Goal: Task Accomplishment & Management: Manage account settings

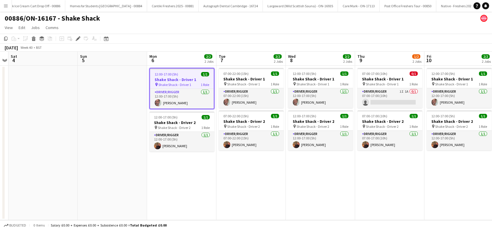
drag, startPoint x: 206, startPoint y: 206, endPoint x: 284, endPoint y: 183, distance: 81.4
click at [206, 205] on app-date-cell "12:00-17:00 (5h) 1/1 Shake Shack - Driver 1 pin Shake Shack - Driver 1 1 Role D…" at bounding box center [181, 143] width 69 height 154
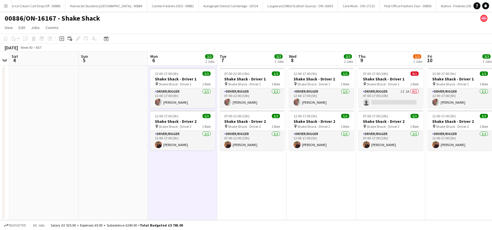
click at [284, 183] on app-date-cell "07:00-22:00 (15h) 1/1 Shake Shack - Driver 1 pin Shake Shack - Driver 1 1 Role …" at bounding box center [251, 143] width 69 height 154
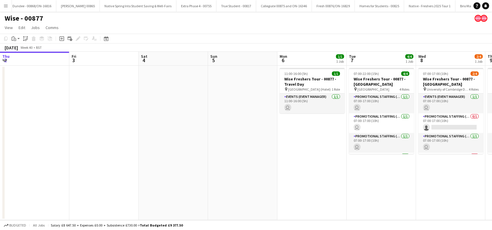
scroll to position [0, 150]
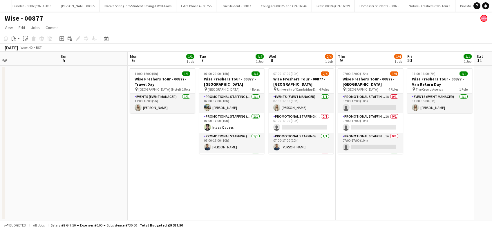
click at [160, 176] on app-date-cell "11:00-16:00 (5h) 1/1 Wise Freshers Tour - 00877 - Travel Day pin Cambridge (Hot…" at bounding box center [162, 143] width 69 height 154
click at [259, 172] on app-date-cell "07:00-22:00 (15h) 4/4 Wise Freshers Tour - 00877 - University of Cambridge pin …" at bounding box center [231, 143] width 69 height 154
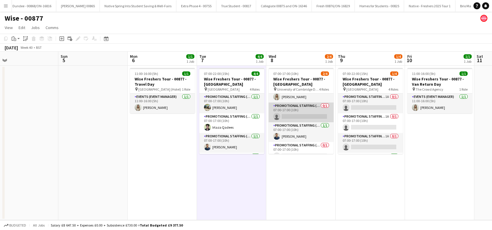
scroll to position [0, 0]
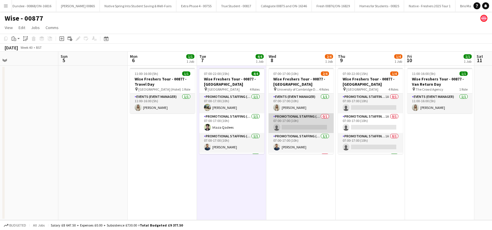
click at [294, 130] on app-card-role "Promotional Staffing (Brand Ambassadors) 0/1 07:00-17:00 (10h) single-neutral-a…" at bounding box center [301, 123] width 65 height 20
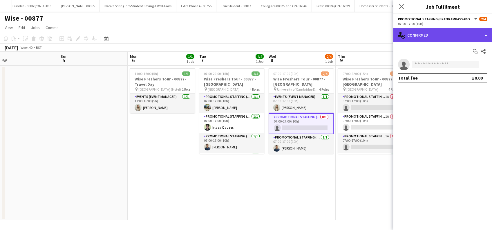
click at [434, 34] on div "single-neutral-actions-check-2 Confirmed" at bounding box center [442, 35] width 99 height 14
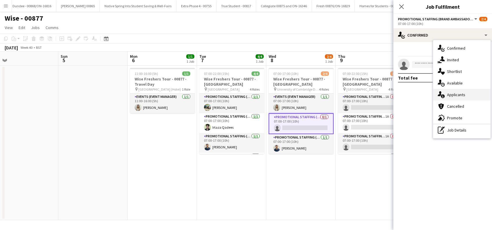
click at [454, 96] on span "Applicants" at bounding box center [456, 94] width 18 height 5
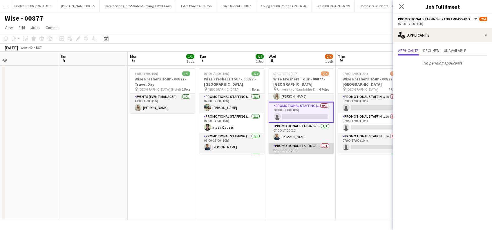
scroll to position [19, 0]
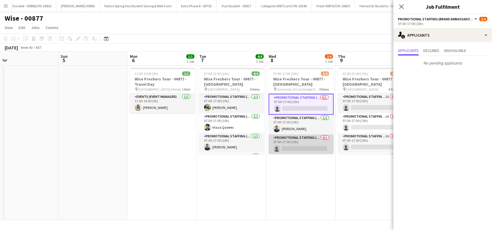
click at [292, 142] on app-card-role "Promotional Staffing (Brand Ambassadors) 0/1 07:00-17:00 (10h) single-neutral-a…" at bounding box center [301, 144] width 65 height 20
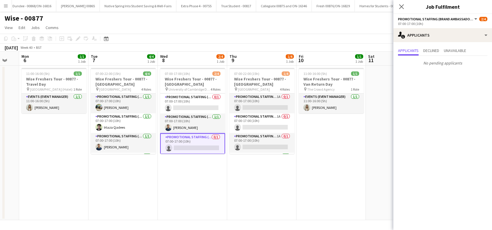
drag, startPoint x: 350, startPoint y: 174, endPoint x: 241, endPoint y: 182, distance: 109.6
click at [242, 186] on app-calendar-viewport "Thu 2 Fri 3 Sat 4 Sun 5 Mon 6 1/1 1 Job Tue 7 4/4 1 Job Wed 8 2/4 1 Job Thu 9 1…" at bounding box center [246, 136] width 492 height 168
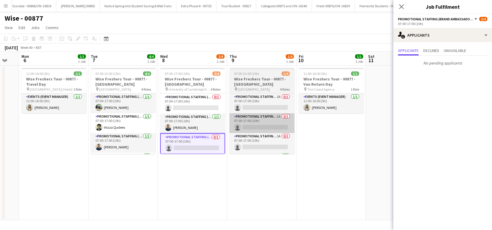
scroll to position [0, 258]
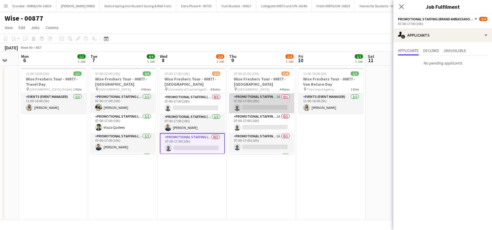
click at [256, 101] on app-card-role "Promotional Staffing (Brand Ambassadors) 1A 0/1 07:00-17:00 (10h) single-neutra…" at bounding box center [261, 103] width 65 height 20
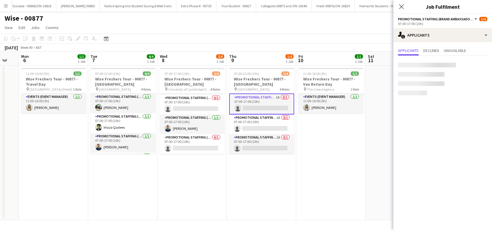
scroll to position [19, 0]
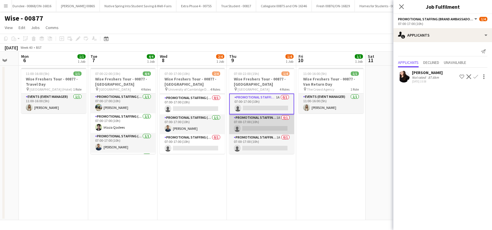
click at [262, 123] on app-card-role "Promotional Staffing (Brand Ambassadors) 1A 0/1 07:00-17:00 (10h) single-neutra…" at bounding box center [261, 124] width 65 height 20
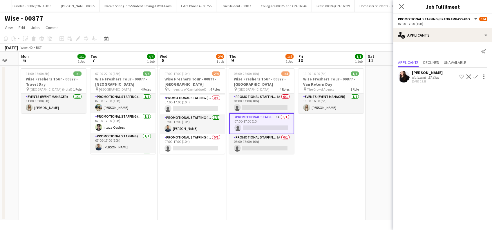
scroll to position [19, 0]
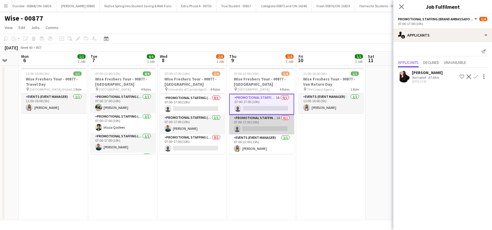
click at [257, 130] on app-card-role "Promotional Staffing (Brand Ambassadors) 1A 0/1 07:00-17:00 (10h) single-neutra…" at bounding box center [261, 125] width 65 height 20
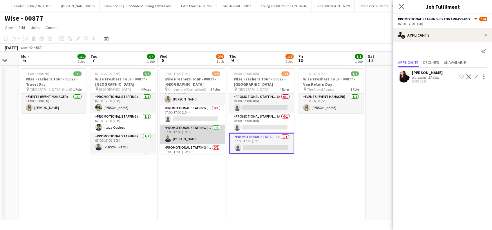
scroll to position [0, 0]
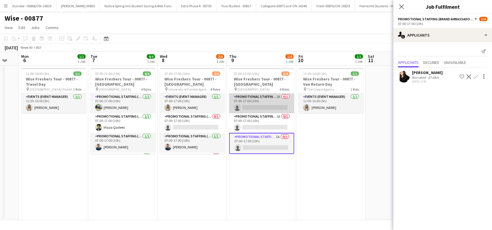
click at [267, 104] on app-card-role "Promotional Staffing (Brand Ambassadors) 1A 0/1 07:00-17:00 (10h) single-neutra…" at bounding box center [261, 103] width 65 height 20
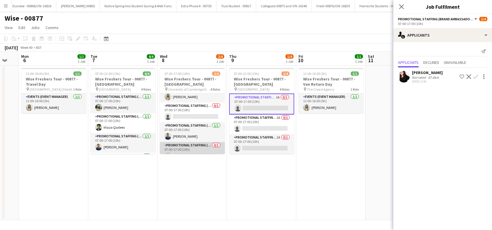
scroll to position [19, 0]
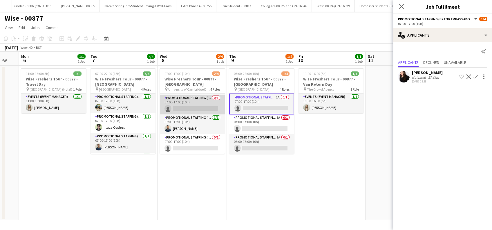
click at [188, 108] on app-card-role "Promotional Staffing (Brand Ambassadors) 0/1 07:00-17:00 (10h) single-neutral-a…" at bounding box center [192, 105] width 65 height 20
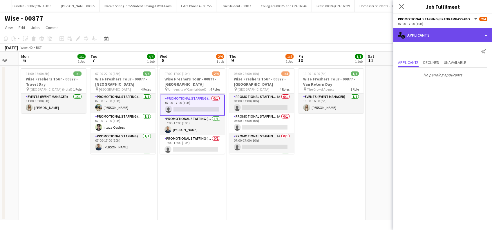
click at [431, 31] on div "single-neutral-actions-information Applicants" at bounding box center [442, 35] width 99 height 14
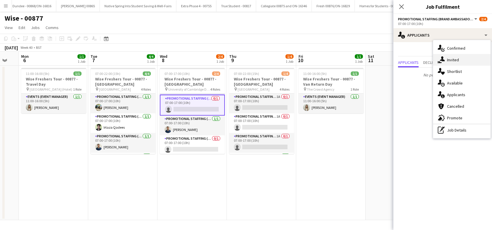
click at [450, 60] on span "Invited" at bounding box center [453, 59] width 12 height 5
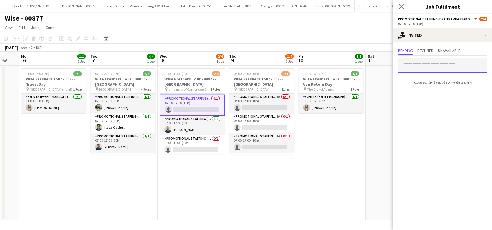
click at [420, 65] on input "text" at bounding box center [442, 65] width 89 height 15
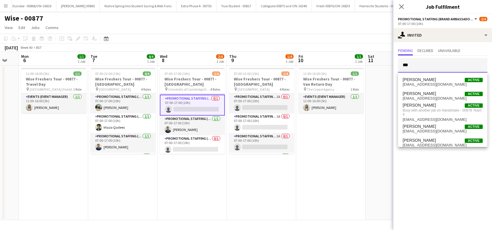
type input "***"
click at [360, 169] on app-date-cell "11:00-16:00 (5h) 1/1 Wise Freshers Tour - 00877 - Van Return Day pin The Crowd …" at bounding box center [330, 143] width 69 height 154
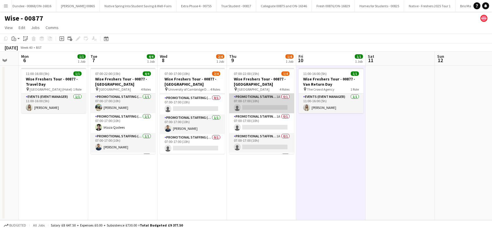
click at [267, 106] on app-card-role "Promotional Staffing (Brand Ambassadors) 1A 0/1 07:00-17:00 (10h) single-neutra…" at bounding box center [261, 103] width 65 height 20
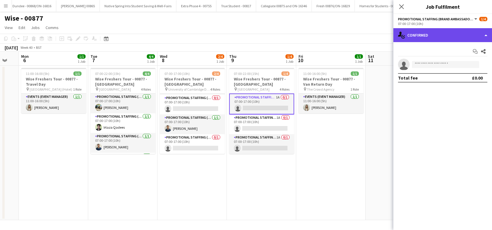
click at [447, 29] on div "single-neutral-actions-check-2 Confirmed" at bounding box center [442, 35] width 99 height 14
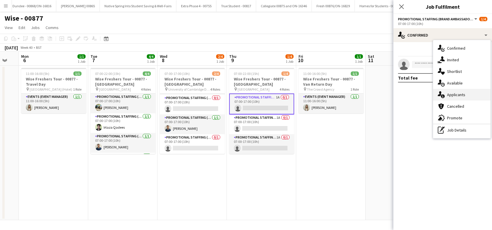
click at [454, 97] on span "Applicants" at bounding box center [456, 94] width 18 height 5
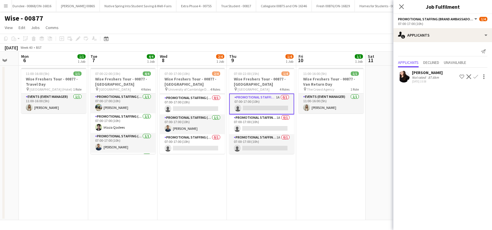
click at [476, 77] on app-icon "Confirm" at bounding box center [475, 76] width 5 height 5
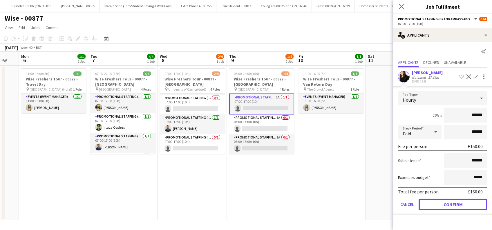
click at [455, 205] on button "Confirm" at bounding box center [452, 204] width 69 height 12
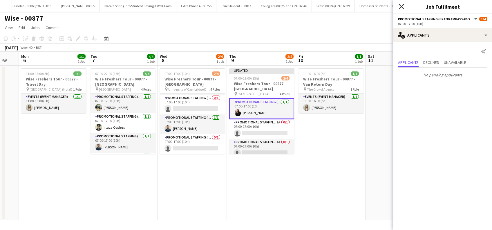
click at [400, 6] on icon "Close pop-in" at bounding box center [401, 7] width 6 height 6
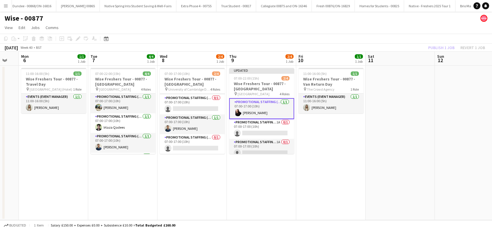
click at [359, 148] on app-date-cell "11:00-16:00 (5h) 1/1 Wise Freshers Tour - 00877 - Van Return Day pin The Crowd …" at bounding box center [330, 143] width 69 height 154
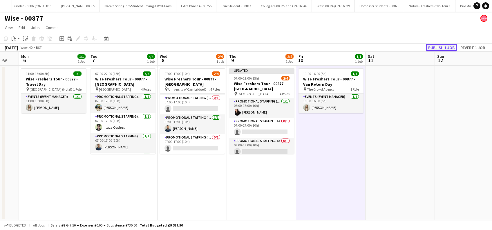
click at [440, 46] on button "Publish 1 job" at bounding box center [441, 48] width 31 height 8
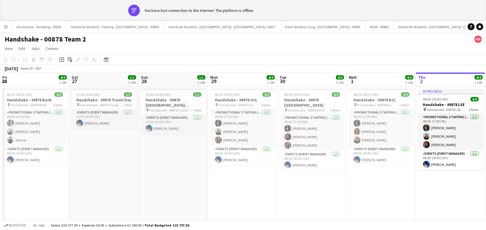
scroll to position [0, 158]
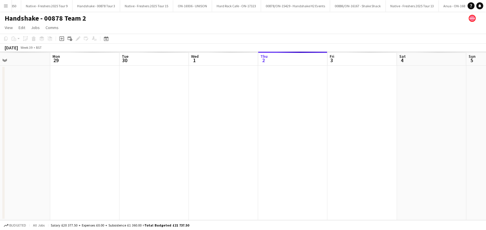
click at [233, 186] on app-date-cell at bounding box center [223, 143] width 69 height 154
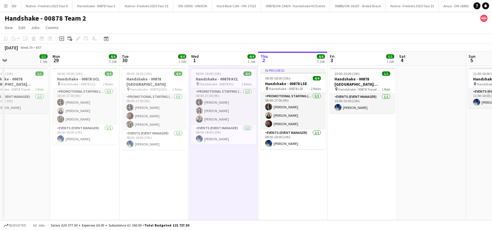
click at [301, 188] on app-date-cell "In progress 08:00-18:00 (10h) 4/4 Handshake - 00878 LSE pin Handshake - 00878 L…" at bounding box center [292, 143] width 69 height 154
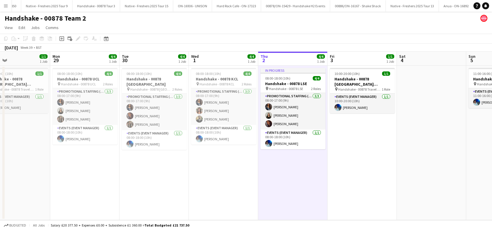
click at [350, 163] on app-date-cell "10:00-20:00 (10h) 1/1 Handshake - 00878 Restock (Southend) pin Handshake - 0087…" at bounding box center [361, 143] width 69 height 154
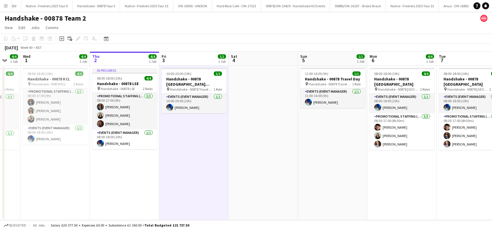
drag, startPoint x: 354, startPoint y: 183, endPoint x: 186, endPoint y: 189, distance: 168.0
click at [186, 189] on app-calendar-viewport "Sun 28 1/1 1 Job Mon 29 4/4 1 Job Tue 30 4/4 1 Job Wed 1 4/4 1 Job Thu 2 4/4 1 …" at bounding box center [246, 136] width 492 height 168
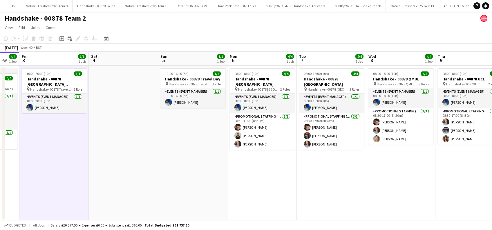
scroll to position [0, 241]
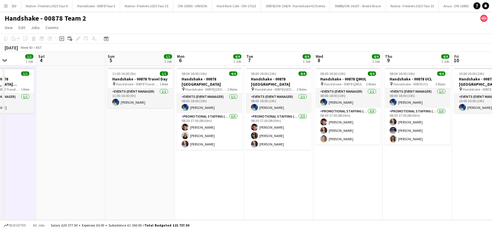
drag, startPoint x: 315, startPoint y: 180, endPoint x: 145, endPoint y: 203, distance: 171.5
click at [145, 203] on app-calendar-viewport "Tue 30 4/4 1 Job Wed 1 4/4 1 Job Thu 2 4/4 1 Job Fri 3 1/1 1 Job Sat 4 Sun 5 1/…" at bounding box center [246, 136] width 492 height 168
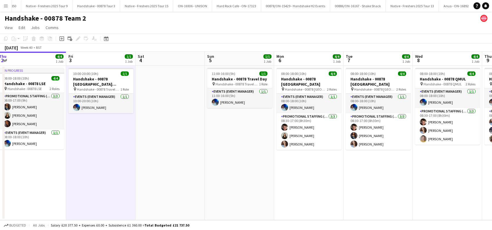
scroll to position [0, 184]
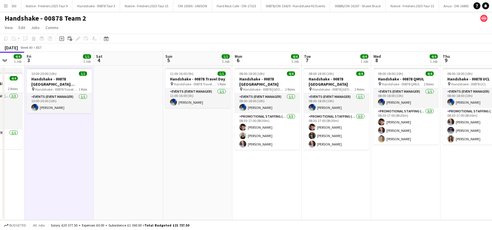
drag, startPoint x: 151, startPoint y: 183, endPoint x: 403, endPoint y: 183, distance: 252.0
click at [403, 183] on app-calendar-viewport "Tue 30 4/4 1 Job Wed 1 4/4 1 Job Thu 2 4/4 1 Job Fri 3 1/1 1 Job Sat 4 Sun 5 1/…" at bounding box center [246, 136] width 492 height 168
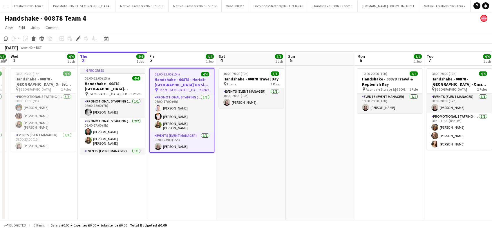
click at [290, 175] on app-date-cell at bounding box center [320, 143] width 69 height 154
click at [130, 172] on app-date-cell "In progress 08:00-23:00 (15h) 4/4 Handshake - 00878 - [GEOGRAPHIC_DATA][PERSON_…" at bounding box center [112, 143] width 69 height 154
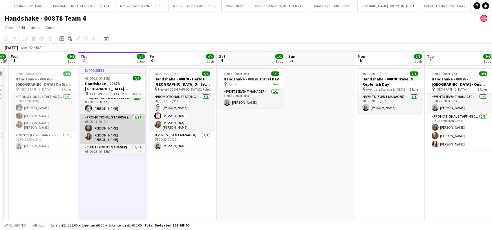
scroll to position [0, 0]
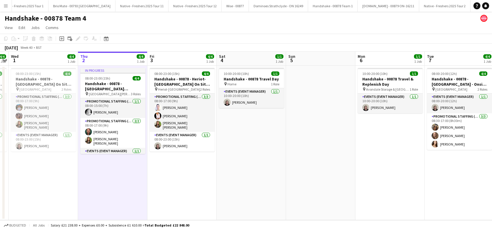
click at [283, 175] on app-date-cell "10:00-20:00 (10h) 1/1 Handshake - 00878 Travel Day pin Home 1 Role Events (Even…" at bounding box center [251, 143] width 69 height 154
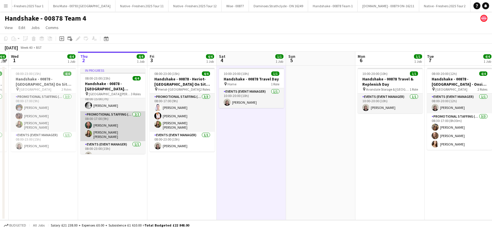
scroll to position [12, 0]
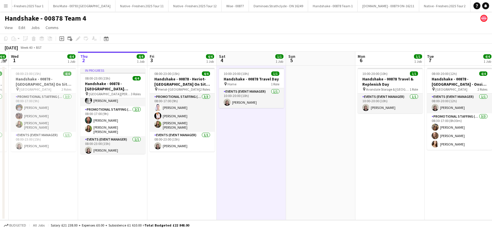
click at [257, 172] on app-date-cell "10:00-20:00 (10h) 1/1 Handshake - 00878 Travel Day pin Home 1 Role Events (Even…" at bounding box center [251, 143] width 69 height 154
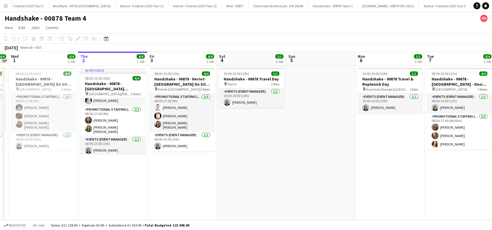
click at [225, 129] on app-date-cell "10:00-20:00 (10h) 1/1 Handshake - 00878 Travel Day pin Home 1 Role Events (Even…" at bounding box center [251, 143] width 69 height 154
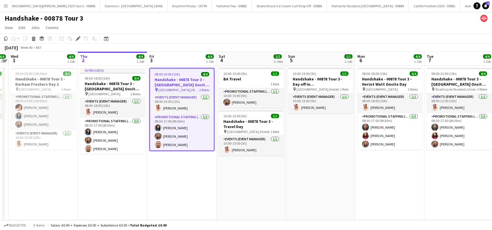
drag, startPoint x: 249, startPoint y: 188, endPoint x: 258, endPoint y: 184, distance: 9.7
click at [249, 188] on app-date-cell "10:00-15:00 (5h) 1/1 BA Travel 1 Role Promotional Staffing (Brand Ambassadors) …" at bounding box center [250, 143] width 69 height 154
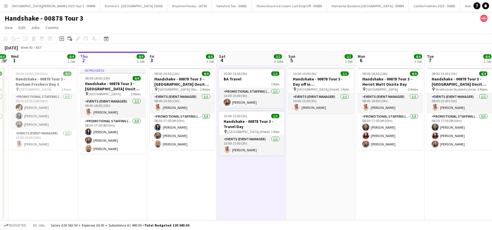
click at [315, 168] on app-date-cell "10:00-15:00 (5h) 1/1 Handshake - 00878 Tour 3 - Day off in Edinburgh pin Edinbu…" at bounding box center [320, 143] width 69 height 154
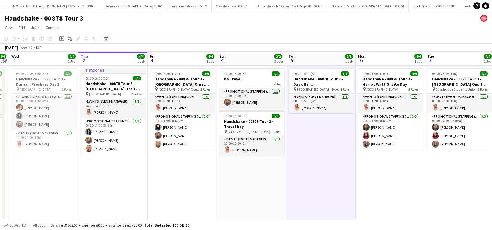
scroll to position [0, 199]
click at [371, 184] on app-date-cell "08:00-18:00 (10h) 4/4 Handshake - 00878 Tour 3 - Heriot Watt Onsite Day pin Her…" at bounding box center [390, 143] width 69 height 154
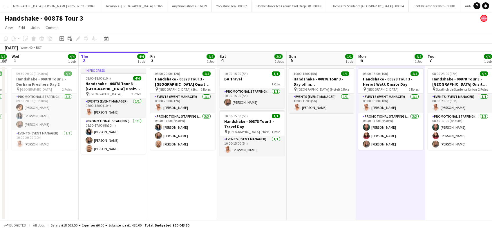
click at [195, 155] on app-date-cell "08:00-20:00 (12h) 4/4 Handshake - 00878 Tour 3 - Newcastle University Onsite Da…" at bounding box center [182, 143] width 69 height 154
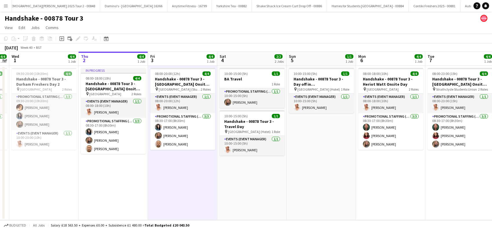
drag, startPoint x: 276, startPoint y: 154, endPoint x: 304, endPoint y: 154, distance: 28.1
click at [276, 154] on app-card-role "Events (Event Manager) 1/1 10:00-15:00 (5h) Cameron Dean" at bounding box center [252, 146] width 65 height 20
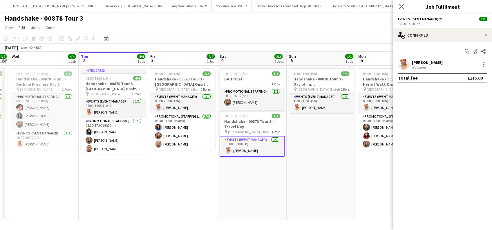
click at [305, 154] on app-date-cell "10:00-15:00 (5h) 1/1 Handshake - 00878 Tour 3 - Day off in Edinburgh pin Edinbu…" at bounding box center [321, 143] width 69 height 154
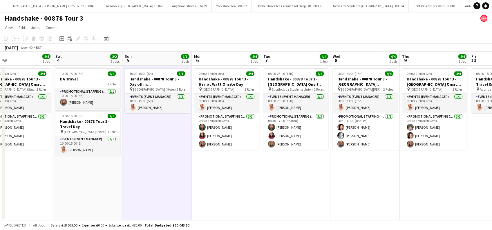
drag, startPoint x: 367, startPoint y: 176, endPoint x: 229, endPoint y: 191, distance: 139.4
click at [229, 191] on app-calendar-viewport "Tue 30 4/4 1 Job Wed 1 4/4 1 Job Thu 2 4/4 1 Job Fri 3 4/4 1 Job Sat 4 2/2 2 Jo…" at bounding box center [246, 136] width 492 height 168
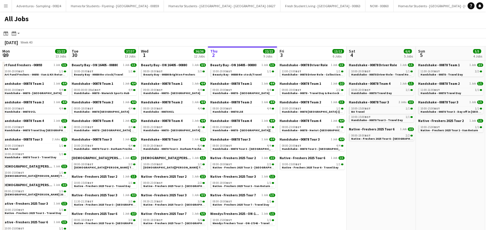
scroll to position [0, 139]
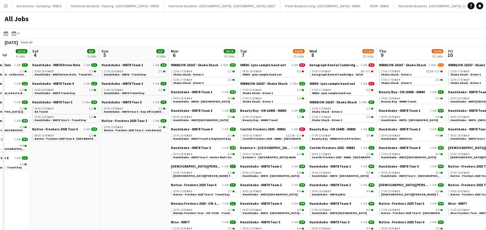
drag, startPoint x: 306, startPoint y: 176, endPoint x: 126, endPoint y: 190, distance: 180.7
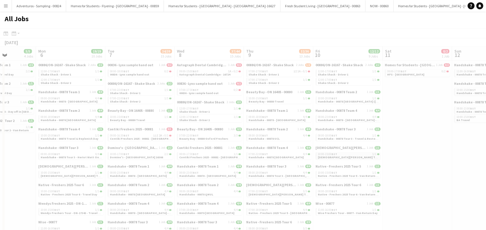
drag, startPoint x: 428, startPoint y: 144, endPoint x: 234, endPoint y: 157, distance: 194.8
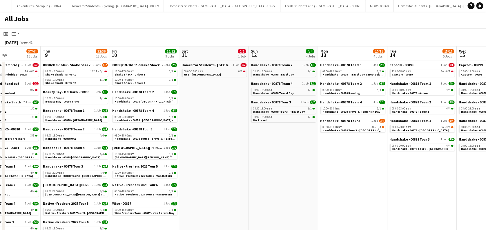
drag, startPoint x: 407, startPoint y: 151, endPoint x: 305, endPoint y: 171, distance: 104.1
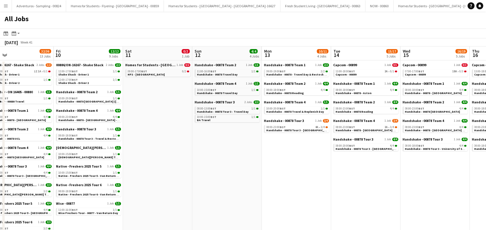
scroll to position [0, 165]
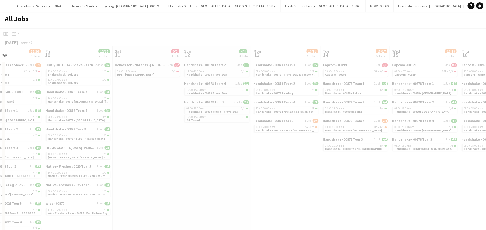
drag, startPoint x: 421, startPoint y: 176, endPoint x: 351, endPoint y: 203, distance: 75.2
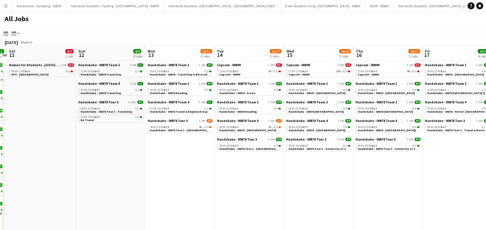
scroll to position [0, 290]
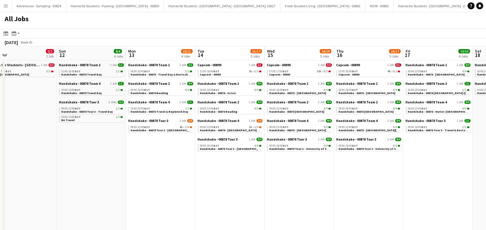
drag, startPoint x: 378, startPoint y: 189, endPoint x: 320, endPoint y: 189, distance: 58.0
click at [218, 74] on span "Capcom - 00899" at bounding box center [210, 75] width 21 height 4
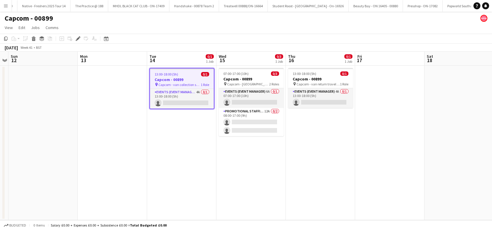
scroll to position [0, 3418]
click at [168, 148] on app-date-cell "13:00-18:00 (5h) 0/1 Capcom - 00899 pin Capcom - van collection set up travel d…" at bounding box center [181, 143] width 69 height 154
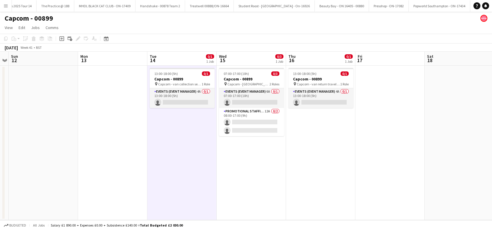
click at [330, 160] on app-date-cell "13:00-18:00 (5h) 0/1 Capcom - 00899 pin Capcom - van return travel day 1 Role E…" at bounding box center [320, 143] width 69 height 154
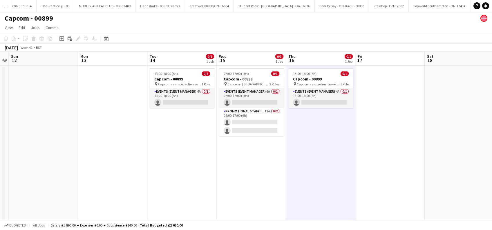
click at [389, 139] on app-date-cell at bounding box center [389, 143] width 69 height 154
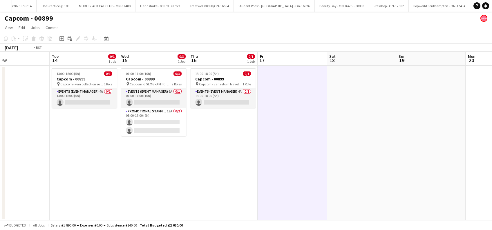
drag, startPoint x: 437, startPoint y: 161, endPoint x: 190, endPoint y: 200, distance: 250.5
click at [190, 200] on app-calendar-viewport "Thu 9 Fri 10 Sat 11 Sun 12 Mon 13 Tue 14 0/1 1 Job Wed 15 0/3 1 Job Thu 16 0/1 …" at bounding box center [246, 136] width 492 height 168
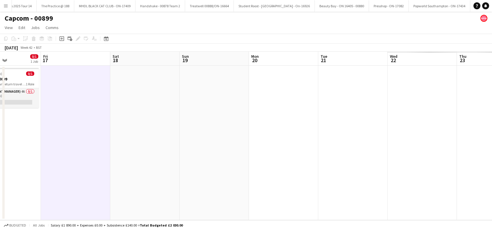
drag, startPoint x: 245, startPoint y: 213, endPoint x: 206, endPoint y: 219, distance: 39.1
click at [206, 219] on app-calendar-viewport "Mon 13 Tue 14 0/1 1 Job Wed 15 0/3 1 Job Thu 16 0/1 1 Job Fri 17 Sat 18 Sun 19 …" at bounding box center [246, 136] width 492 height 168
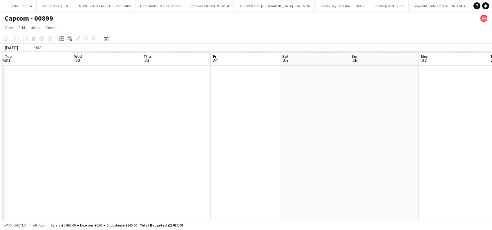
scroll to position [0, 195]
drag, startPoint x: 250, startPoint y: 195, endPoint x: 249, endPoint y: 8, distance: 187.1
click at [169, 203] on app-calendar-viewport "Fri 17 Sat 18 Sun 19 Mon 20 Tue 21 Wed 22 Thu 23 Fri 24 Sat 25 Sun 26 Mon 27 Tu…" at bounding box center [246, 136] width 492 height 168
click at [191, 176] on app-calendar-viewport "Fri 17 Sat 18 Sun 19 Mon 20 Tue 21 Wed 22 Thu 23 Fri 24 Sat 25 Sun 26 Mon 27 Tu…" at bounding box center [246, 136] width 492 height 168
click at [229, 165] on app-calendar-viewport "Fri 17 Sat 18 Sun 19 Mon 20 Tue 21 Wed 22 Thu 23 Fri 24 Sat 25 Sun 26 Mon 27 Tu…" at bounding box center [246, 136] width 492 height 168
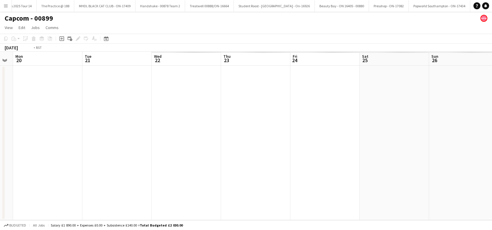
click at [222, 155] on app-calendar-viewport "Fri 17 Sat 18 Sun 19 Mon 20 Tue 21 Wed 22 Thu 23 Fri 24 Sat 25 Sun 26 Mon 27 Tu…" at bounding box center [246, 136] width 492 height 168
click at [358, 165] on app-calendar-viewport "Fri 17 Sat 18 Sun 19 Mon 20 Tue 21 Wed 22 Thu 23 Fri 24 Sat 25 Sun 26 Mon 27 Tu…" at bounding box center [246, 136] width 492 height 168
click at [293, 162] on app-calendar-viewport "Fri 17 Sat 18 Sun 19 Mon 20 Tue 21 Wed 22 Thu 23 Fri 24 Sat 25 Sun 26 Mon 27 Tu…" at bounding box center [246, 136] width 492 height 168
click at [165, 150] on app-calendar-viewport "Fri 17 Sat 18 Sun 19 Mon 20 Tue 21 Wed 22 Thu 23 Fri 24 Sat 25 Sun 26 Mon 27 Tu…" at bounding box center [246, 136] width 492 height 168
click at [280, 155] on app-calendar-viewport "Fri 17 Sat 18 Sun 19 Mon 20 Tue 21 Wed 22 Thu 23 Fri 24 Sat 25 Sun 26 Mon 27 Tu…" at bounding box center [246, 136] width 492 height 168
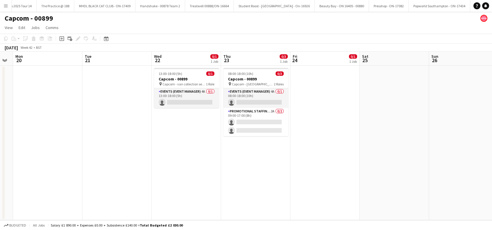
scroll to position [0, 139]
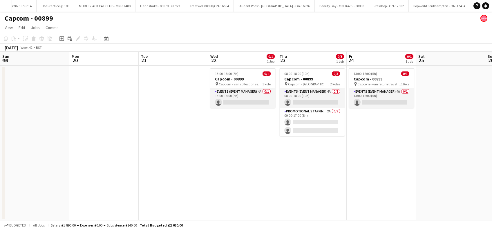
click at [310, 155] on app-calendar-viewport "Fri 17 Sat 18 Sun 19 Mon 20 Tue 21 Wed 22 0/1 1 Job Thu 23 0/3 1 Job Fri 24 0/1…" at bounding box center [246, 136] width 492 height 168
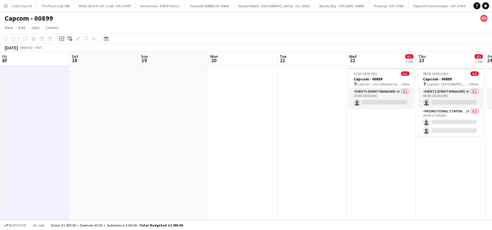
click at [259, 169] on app-calendar-viewport "Wed 15 0/3 1 Job Thu 16 0/1 1 Job Fri 17 Sat 18 Sun 19 Mon 20 Tue 21 Wed 22 0/1…" at bounding box center [246, 136] width 492 height 168
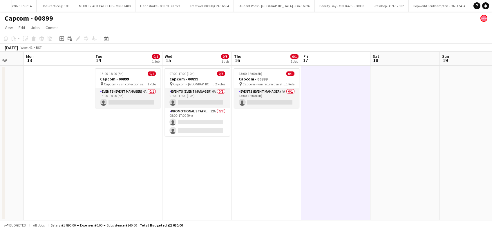
scroll to position [0, 178]
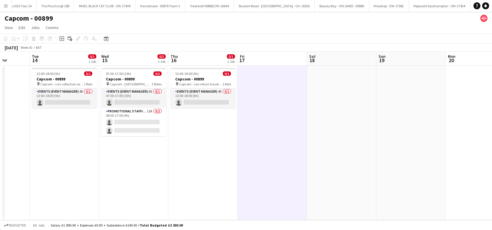
drag, startPoint x: 91, startPoint y: 167, endPoint x: 259, endPoint y: 167, distance: 167.9
click at [259, 167] on app-calendar-viewport "Sat 11 Sun 12 Mon 13 Tue 14 0/1 1 Job Wed 15 0/3 1 Job Thu 16 0/1 1 Job Fri 17 …" at bounding box center [246, 136] width 492 height 168
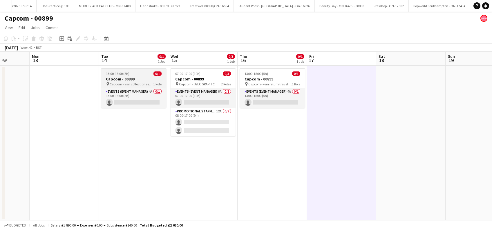
click at [117, 83] on span "Capcom - van collection set up travel day" at bounding box center [132, 84] width 44 height 4
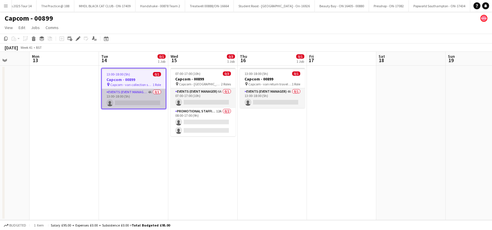
click at [123, 104] on app-card-role "Events (Event Manager) 4A 0/1 13:00-18:00 (5h) single-neutral-actions" at bounding box center [134, 99] width 64 height 20
click at [143, 105] on app-card-role "Events (Event Manager) 4A 0/1 13:00-18:00 (5h) single-neutral-actions" at bounding box center [134, 99] width 64 height 20
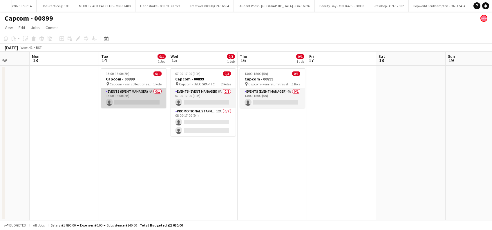
click at [132, 101] on app-card-role "Events (Event Manager) 4A 0/1 13:00-18:00 (5h) single-neutral-actions" at bounding box center [133, 98] width 65 height 20
click at [346, 92] on app-date-cell at bounding box center [341, 143] width 69 height 154
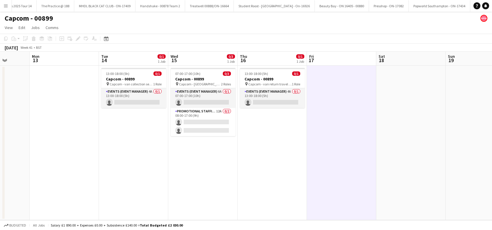
scroll to position [0, 178]
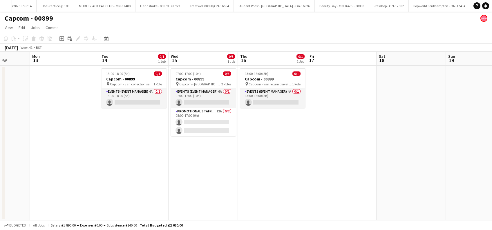
click at [293, 23] on app-page-menu "View Day view expanded Day view collapsed Month view Date picker Jump to [DATE]…" at bounding box center [246, 28] width 492 height 11
